Goal: Task Accomplishment & Management: Use online tool/utility

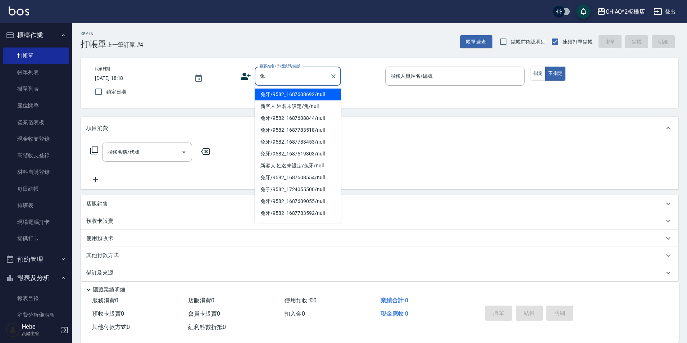
click at [294, 92] on li "兔牙/9582_1687608692/null" at bounding box center [298, 95] width 86 height 12
type input "兔牙/9582_1687608692/null"
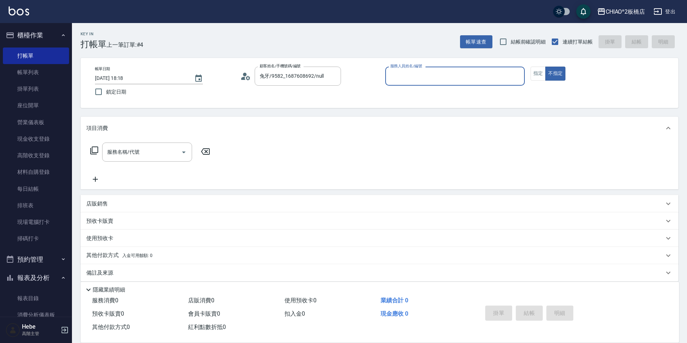
click at [402, 75] on input "服務人員姓名/編號" at bounding box center [455, 76] width 133 height 13
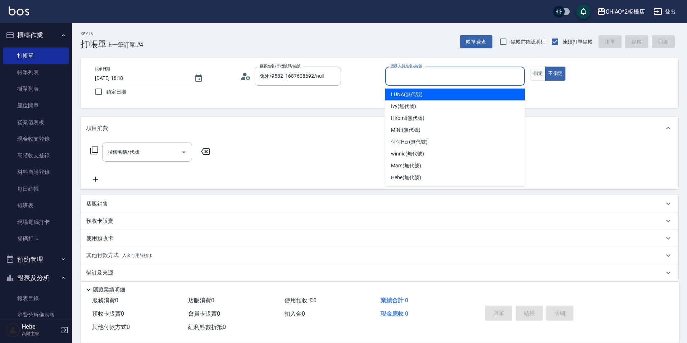
drag, startPoint x: 405, startPoint y: 94, endPoint x: 330, endPoint y: 104, distance: 75.9
click at [405, 94] on span "LUNA (無代號)" at bounding box center [407, 95] width 32 height 8
type input "LUNA(無代號)"
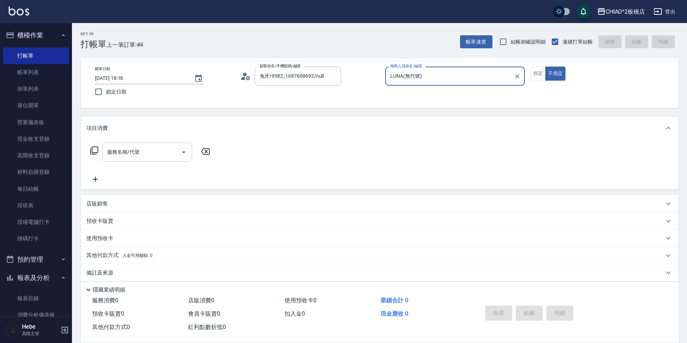
click at [153, 156] on input "服務名稱/代號" at bounding box center [141, 152] width 73 height 13
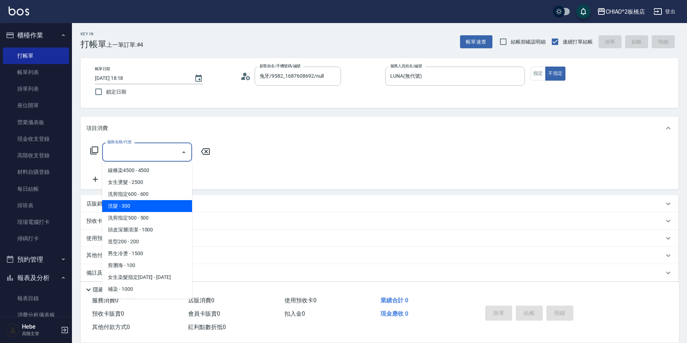
drag, startPoint x: 154, startPoint y: 204, endPoint x: 331, endPoint y: 213, distance: 176.6
click at [155, 204] on span "洗髮 - 300" at bounding box center [147, 206] width 90 height 12
type input "洗髮(96679)"
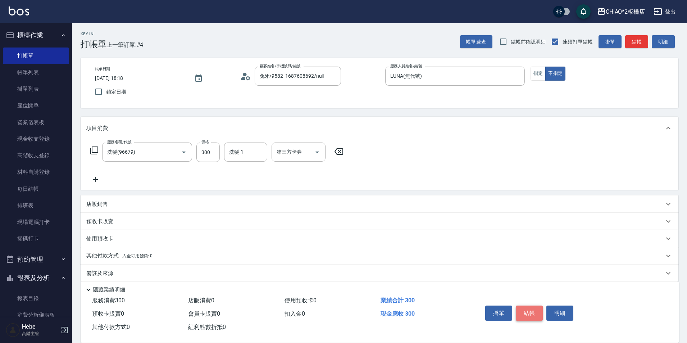
click at [523, 307] on button "結帳" at bounding box center [529, 313] width 27 height 15
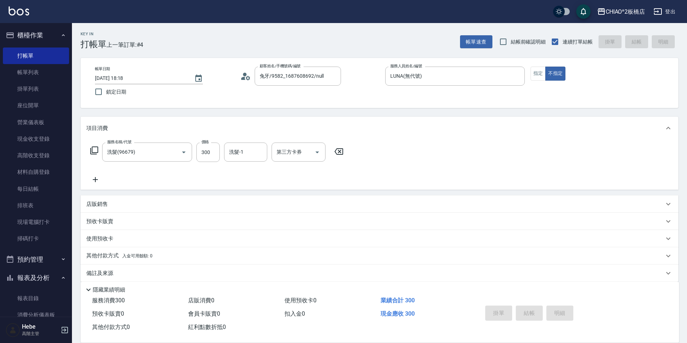
type input "[DATE] 19:35"
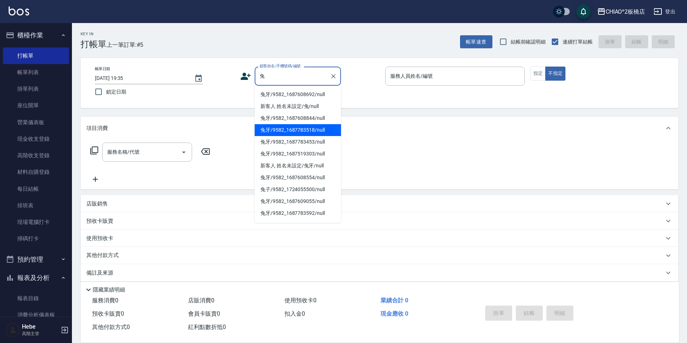
click at [305, 127] on li "兔牙/9582_1687783518/null" at bounding box center [298, 130] width 86 height 12
type input "兔牙/9582_1687783518/null"
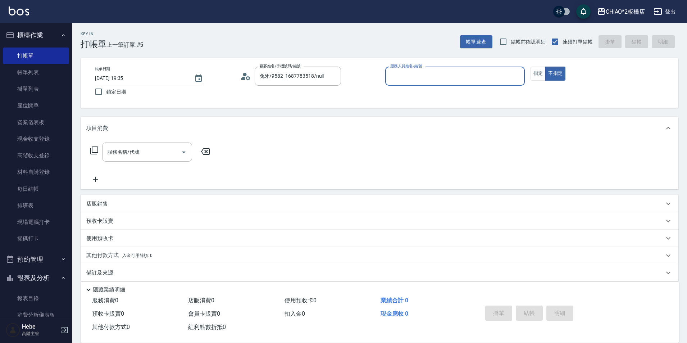
drag, startPoint x: 432, startPoint y: 67, endPoint x: 427, endPoint y: 75, distance: 9.3
click at [430, 69] on div "服務人員姓名/編號" at bounding box center [455, 76] width 140 height 19
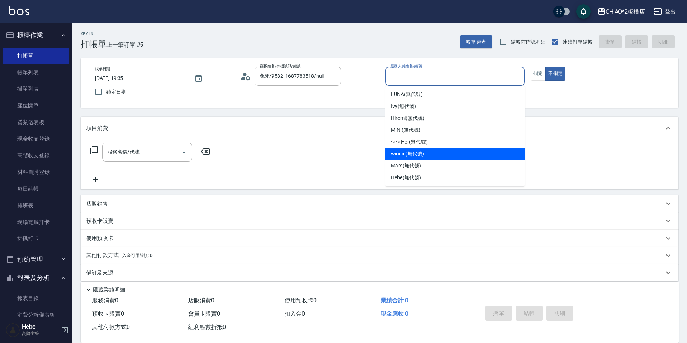
click at [419, 155] on span "winnie (無代號)" at bounding box center [407, 154] width 33 height 8
type input "winnie(無代號)"
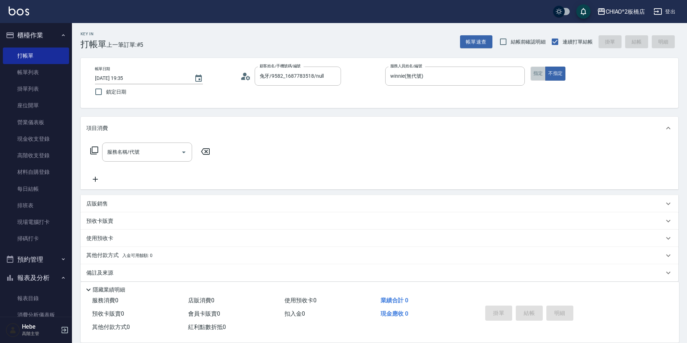
click at [543, 69] on button "指定" at bounding box center [538, 74] width 15 height 14
click at [165, 159] on div "服務名稱/代號" at bounding box center [147, 152] width 90 height 19
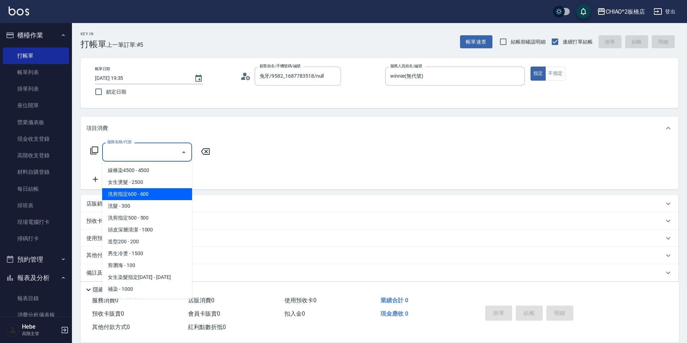
click at [175, 194] on span "洗剪指定600 - 600" at bounding box center [147, 194] width 90 height 12
type input "洗剪指定600(96678)"
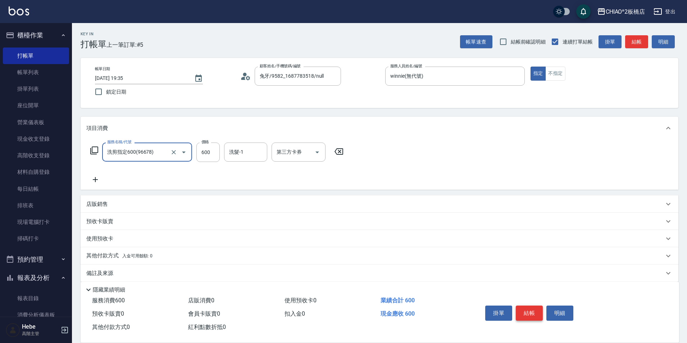
click at [532, 306] on button "結帳" at bounding box center [529, 313] width 27 height 15
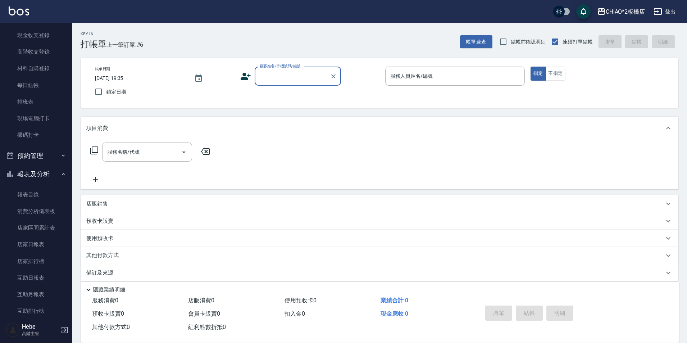
scroll to position [108, 0]
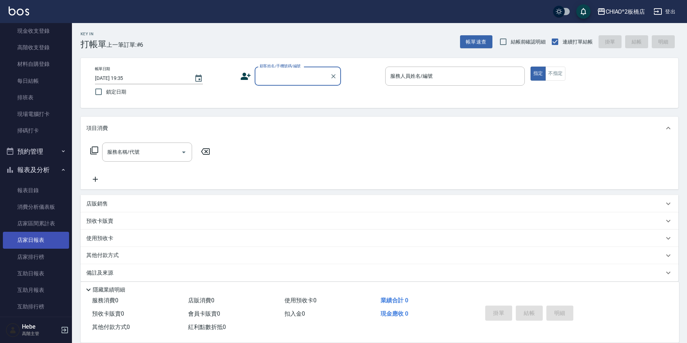
click at [39, 236] on link "店家日報表" at bounding box center [36, 240] width 66 height 17
